Goal: Task Accomplishment & Management: Use online tool/utility

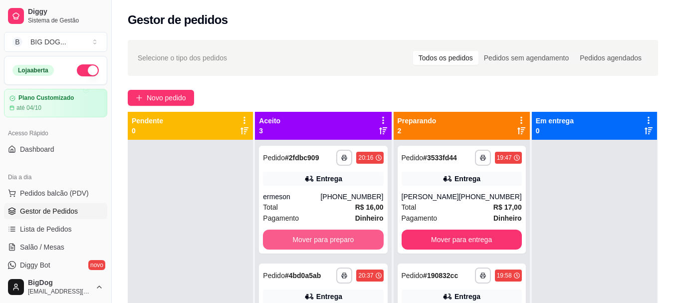
click at [349, 238] on button "Mover para preparo" at bounding box center [323, 240] width 120 height 20
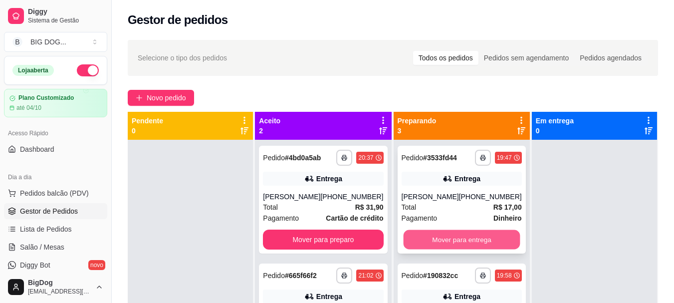
click at [418, 242] on button "Mover para entrega" at bounding box center [461, 239] width 117 height 19
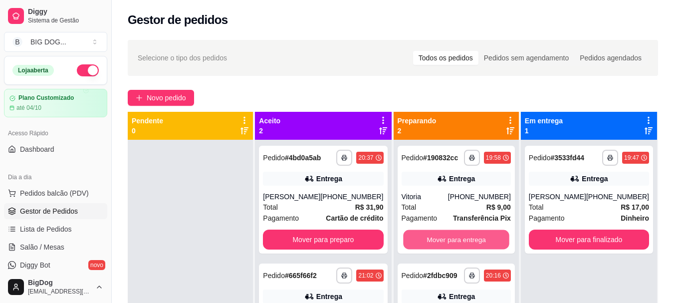
click at [418, 242] on button "Mover para entrega" at bounding box center [456, 239] width 106 height 19
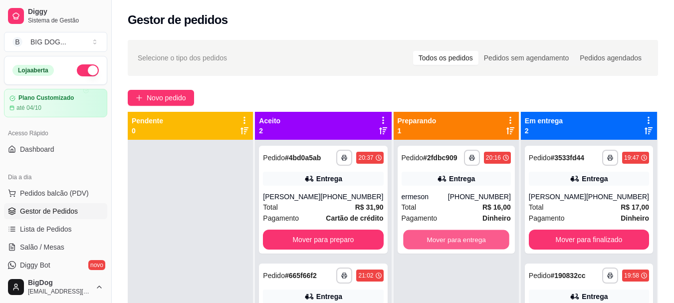
click at [418, 242] on button "Mover para entrega" at bounding box center [456, 239] width 106 height 19
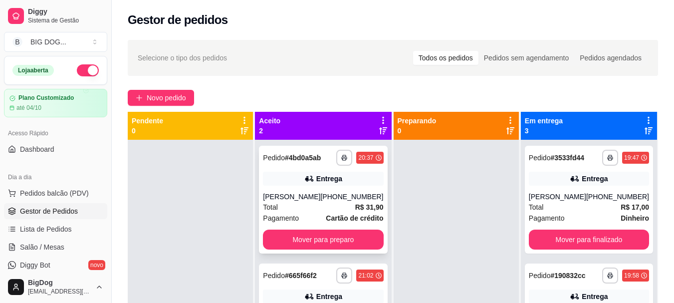
click at [347, 252] on div "**********" at bounding box center [323, 200] width 128 height 108
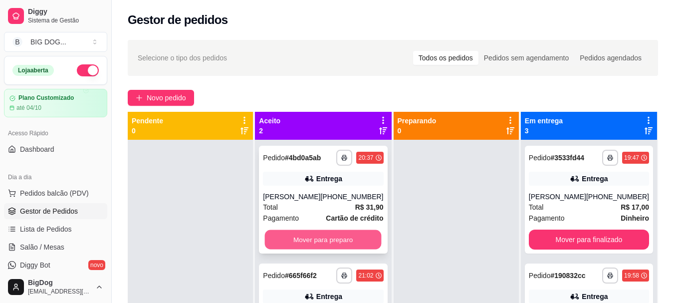
click at [333, 234] on button "Mover para preparo" at bounding box center [323, 239] width 117 height 19
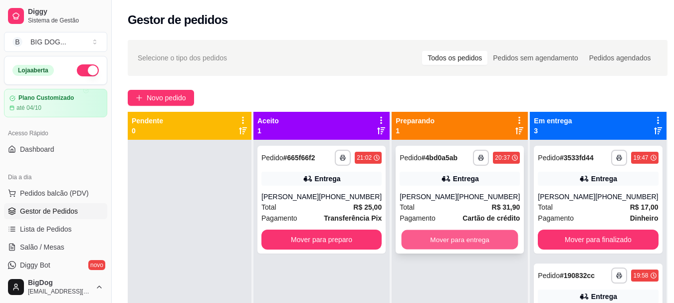
click at [427, 236] on button "Mover para entrega" at bounding box center [460, 239] width 117 height 19
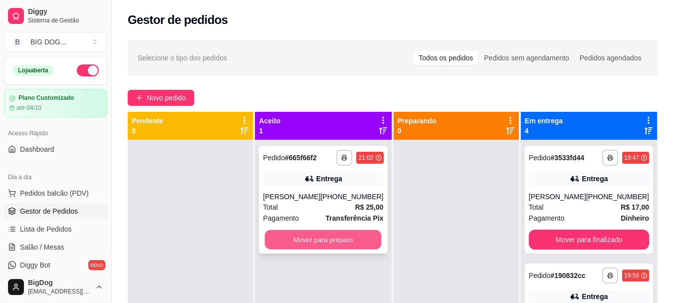
click at [358, 240] on button "Mover para preparo" at bounding box center [323, 239] width 117 height 19
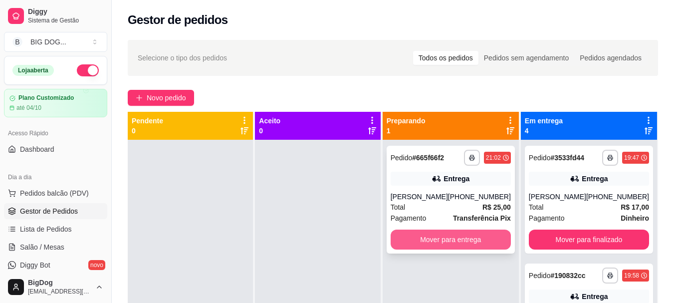
click at [473, 242] on button "Mover para entrega" at bounding box center [451, 240] width 120 height 20
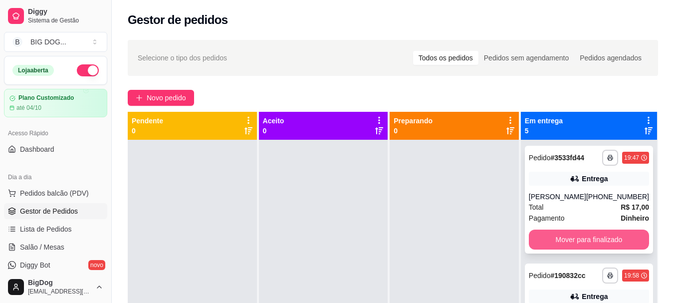
click at [544, 241] on button "Mover para finalizado" at bounding box center [589, 240] width 120 height 20
click at [544, 241] on button "Mover para finalizado" at bounding box center [588, 239] width 117 height 19
click at [544, 241] on button "Mover para finalizado" at bounding box center [589, 240] width 120 height 20
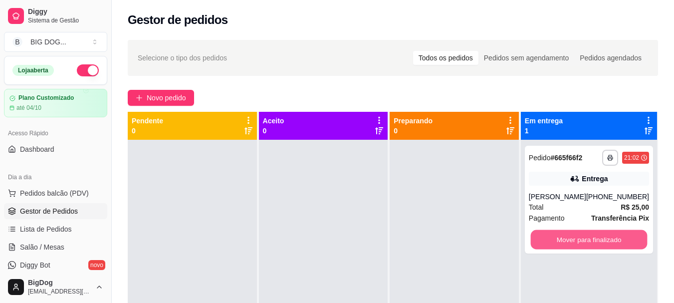
click at [544, 241] on button "Mover para finalizado" at bounding box center [588, 239] width 117 height 19
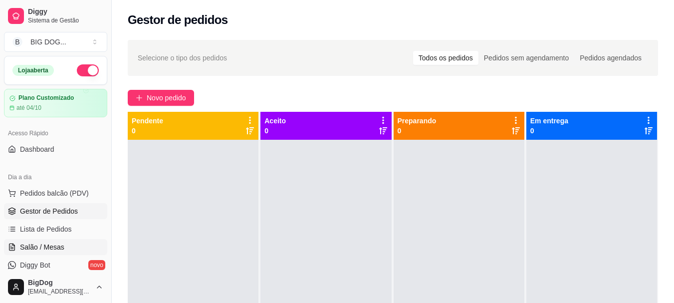
click at [60, 245] on span "Salão / Mesas" at bounding box center [42, 247] width 44 height 10
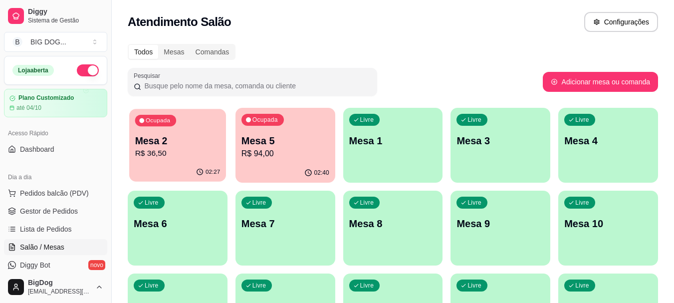
click at [181, 141] on p "Mesa 2" at bounding box center [177, 140] width 85 height 13
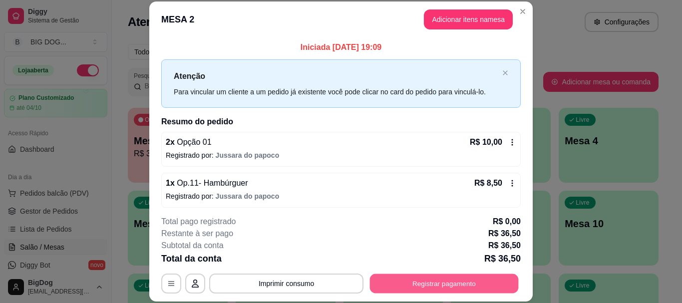
click at [394, 278] on button "Registrar pagamento" at bounding box center [444, 283] width 149 height 19
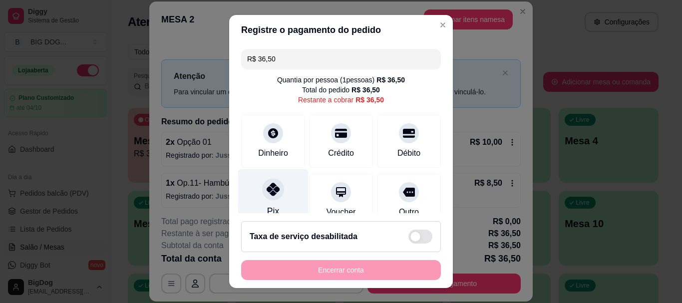
click at [281, 200] on div "Pix" at bounding box center [273, 198] width 70 height 58
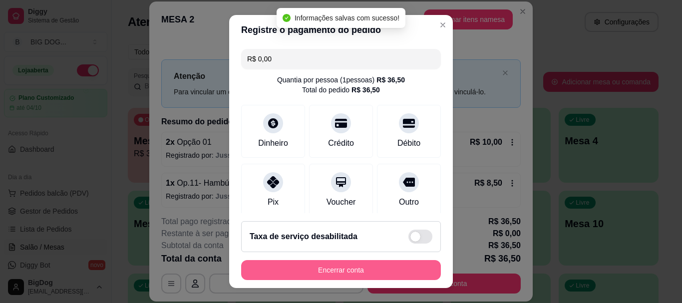
type input "R$ 0,00"
click at [319, 268] on button "Encerrar conta" at bounding box center [341, 270] width 200 height 20
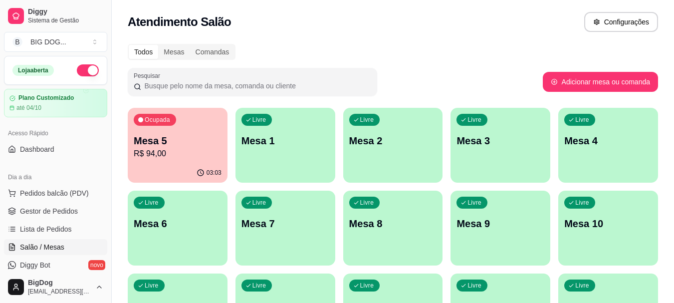
click at [182, 131] on div "Ocupada Mesa 5 R$ 94,00" at bounding box center [178, 135] width 100 height 55
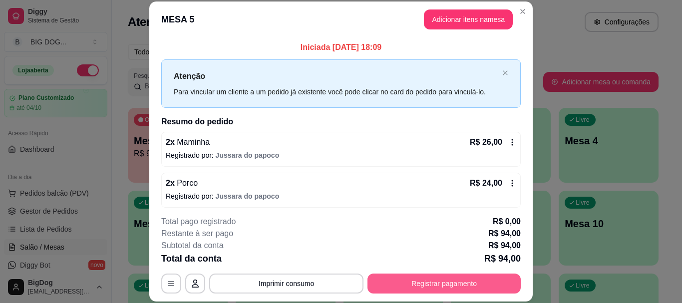
click at [395, 281] on button "Registrar pagamento" at bounding box center [443, 283] width 153 height 20
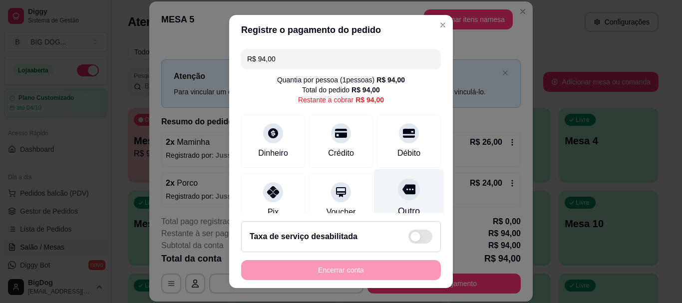
click at [402, 192] on icon at bounding box center [408, 190] width 13 height 10
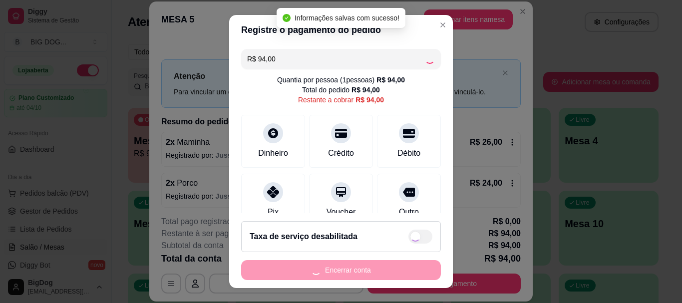
type input "R$ 0,00"
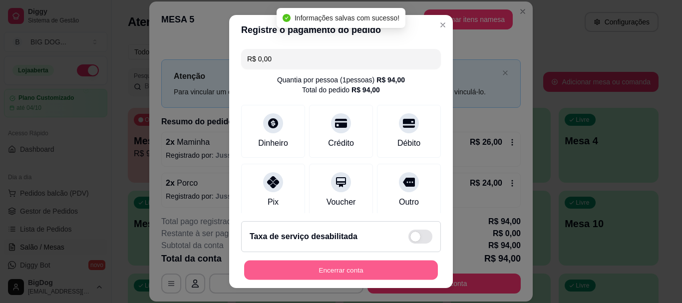
click at [386, 268] on button "Encerrar conta" at bounding box center [341, 269] width 194 height 19
